Goal: Task Accomplishment & Management: Use online tool/utility

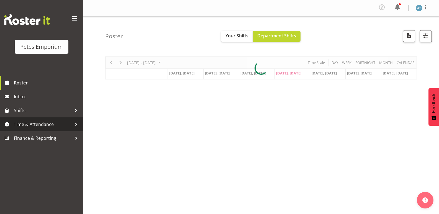
click at [41, 121] on span "Time & Attendance" at bounding box center [43, 124] width 58 height 8
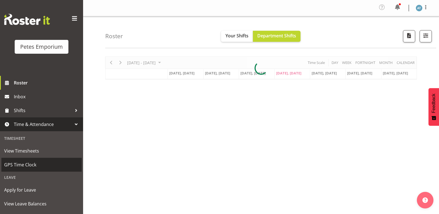
click at [39, 164] on span "GPS Time Clock" at bounding box center [41, 165] width 75 height 8
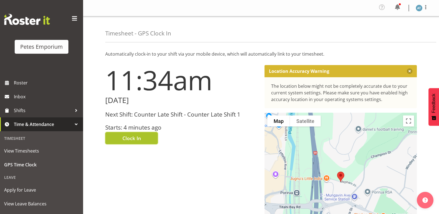
click at [121, 138] on button "Clock In" at bounding box center [131, 138] width 53 height 12
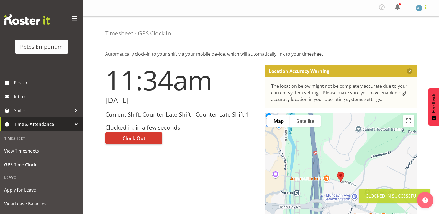
click at [428, 8] on span at bounding box center [425, 7] width 7 height 7
click at [389, 29] on link "Log Out" at bounding box center [402, 30] width 53 height 10
